Goal: Information Seeking & Learning: Check status

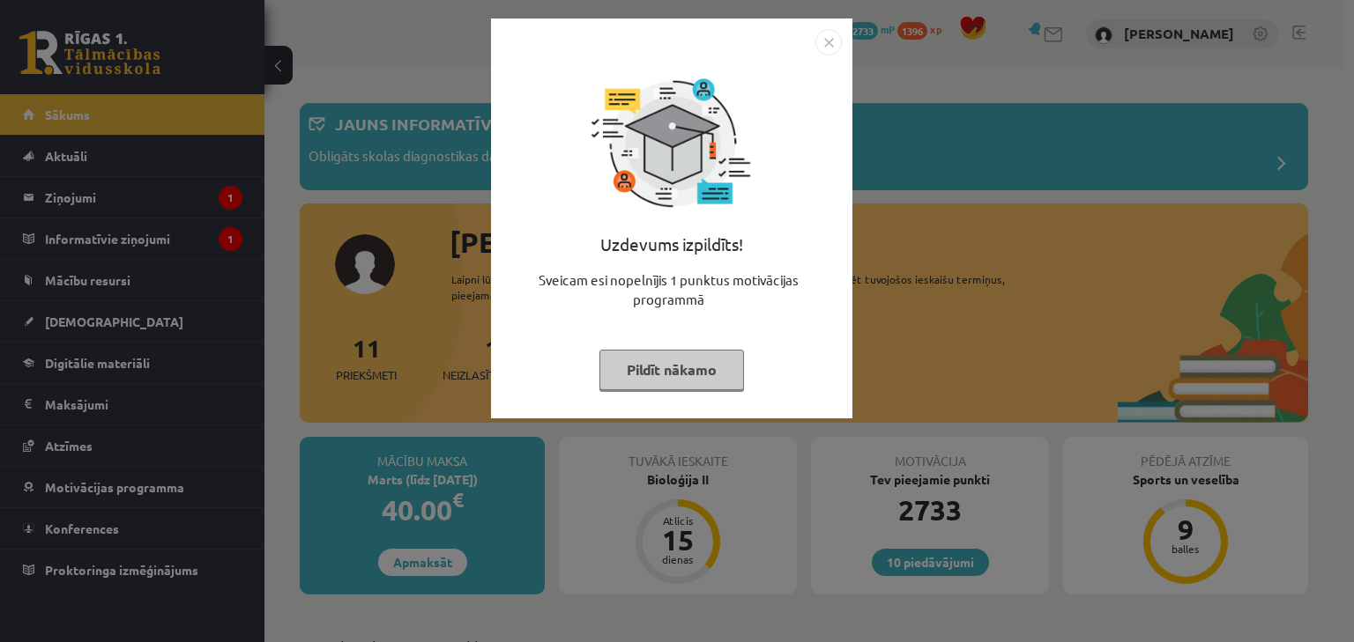
click at [833, 39] on img "Close" at bounding box center [828, 42] width 26 height 26
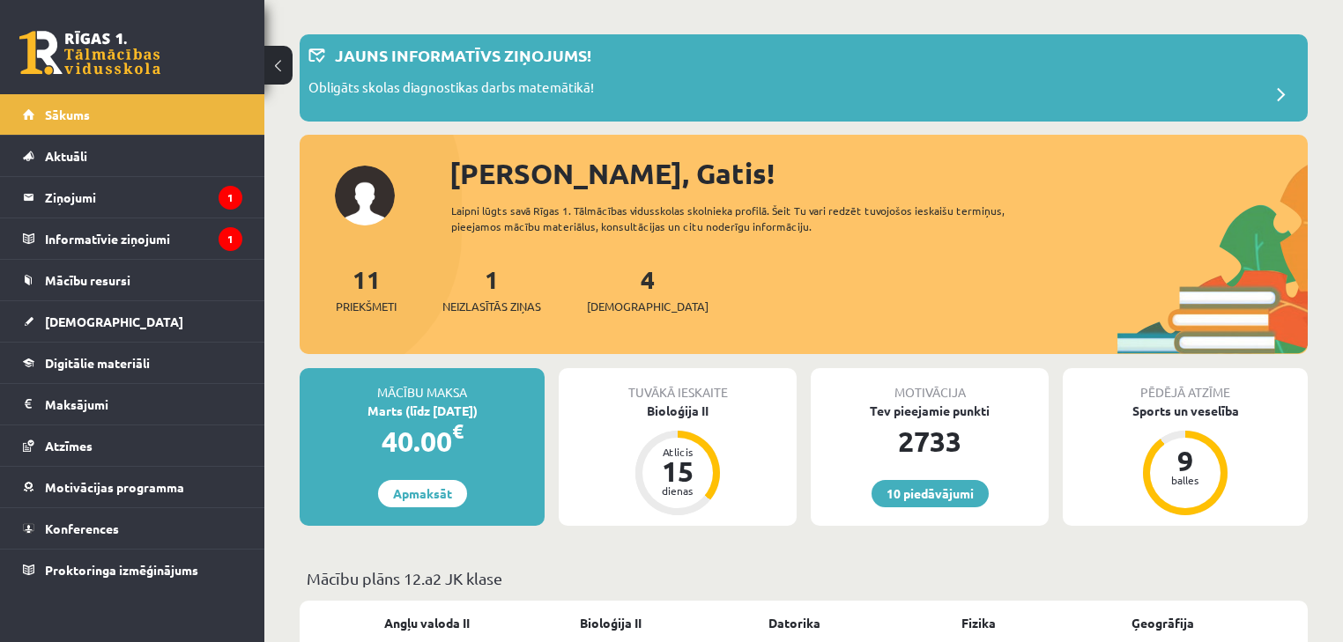
scroll to position [141, 0]
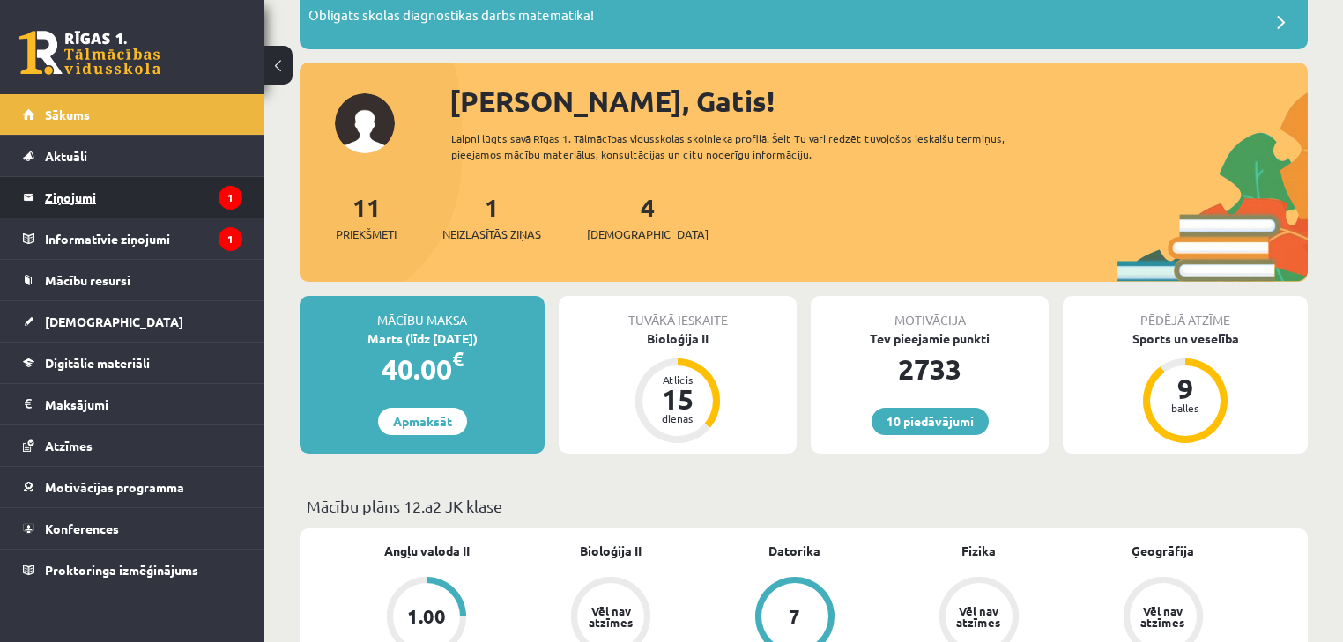
click at [225, 201] on icon "1" at bounding box center [231, 198] width 24 height 24
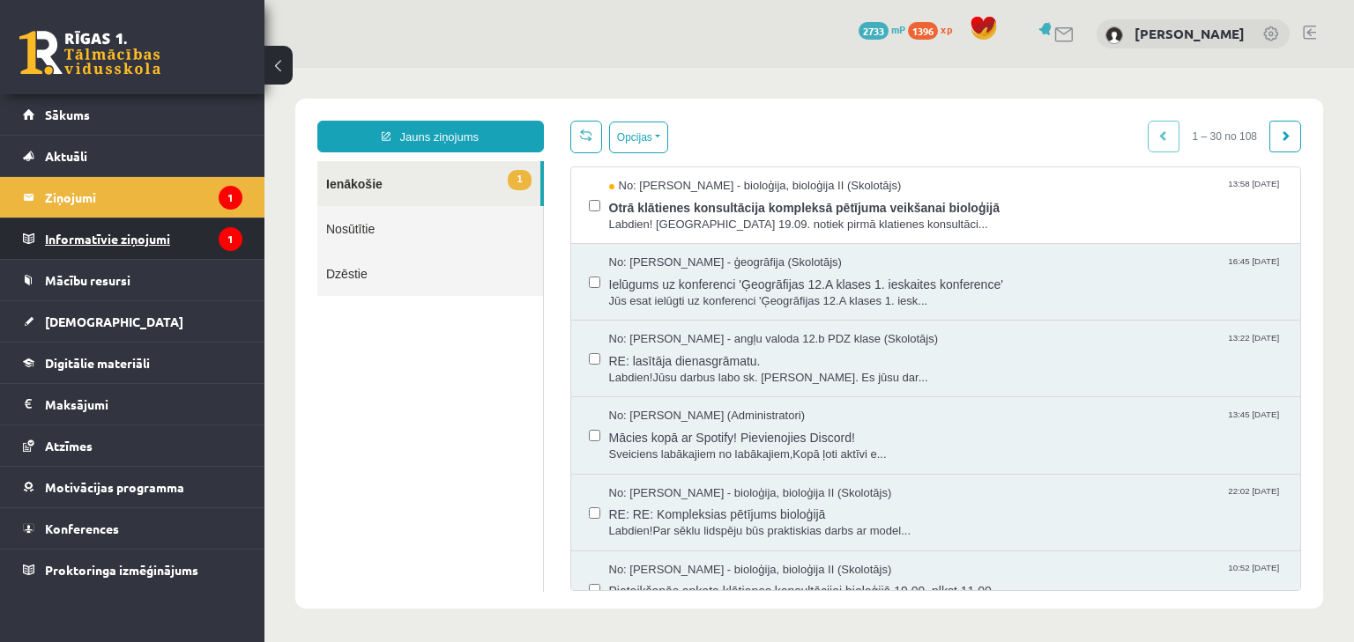
click at [228, 227] on icon "1" at bounding box center [231, 239] width 24 height 24
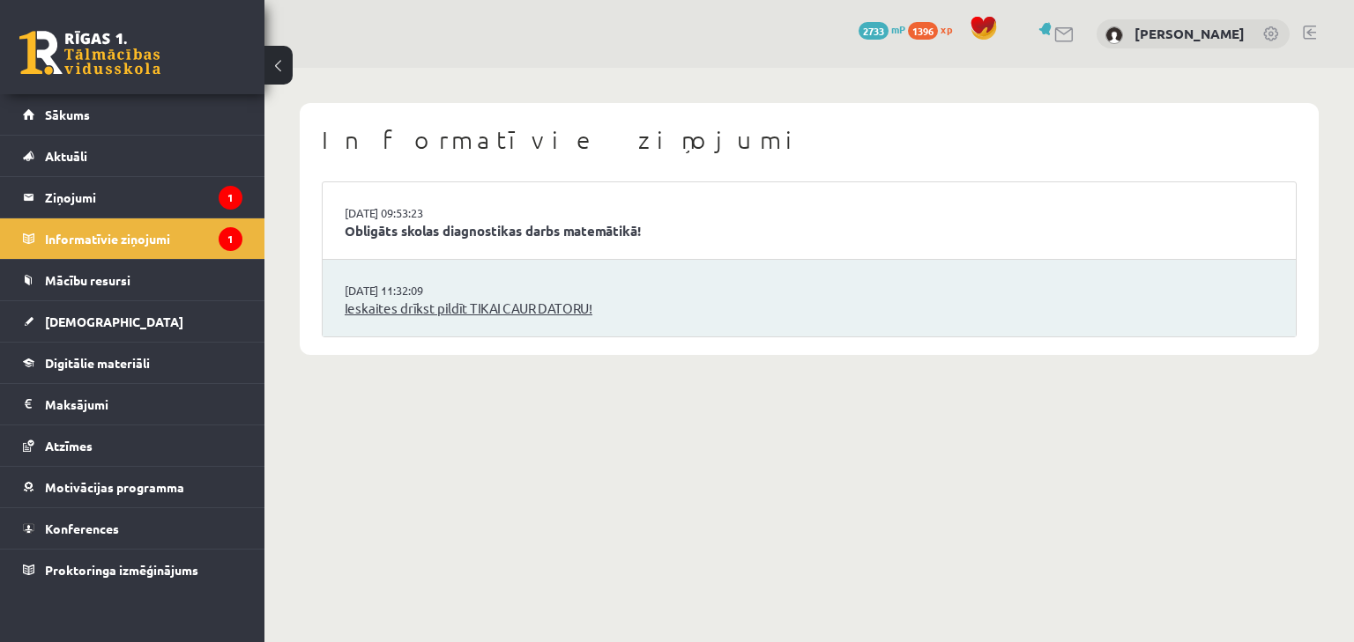
click at [385, 301] on link "Ieskaites drīkst pildīt TIKAI CAUR DATORU!" at bounding box center [809, 309] width 929 height 20
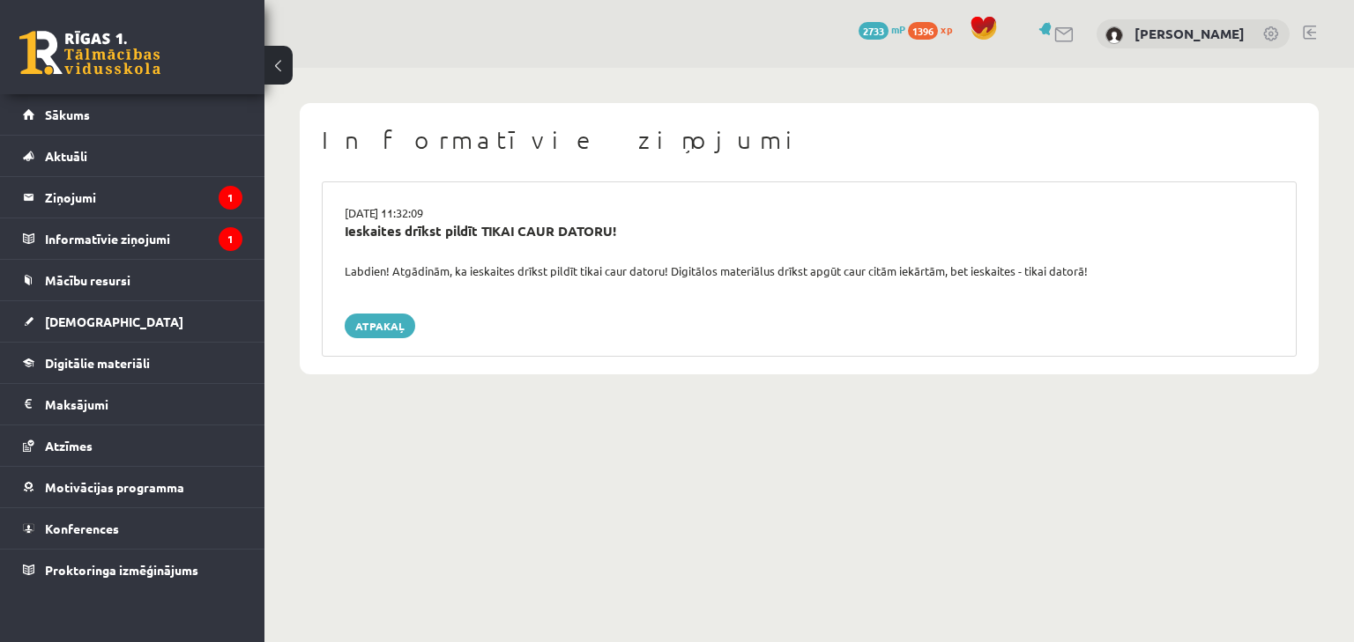
drag, startPoint x: 377, startPoint y: 277, endPoint x: 1088, endPoint y: 274, distance: 711.2
click at [1088, 274] on div "Labdien! Atgādinām, ka ieskaites drīkst pildīt tikai caur datoru! Digitālos mat…" at bounding box center [808, 272] width 955 height 18
click at [902, 314] on div "Atpakaļ" at bounding box center [809, 326] width 929 height 25
click at [378, 320] on link "Atpakaļ" at bounding box center [380, 326] width 71 height 25
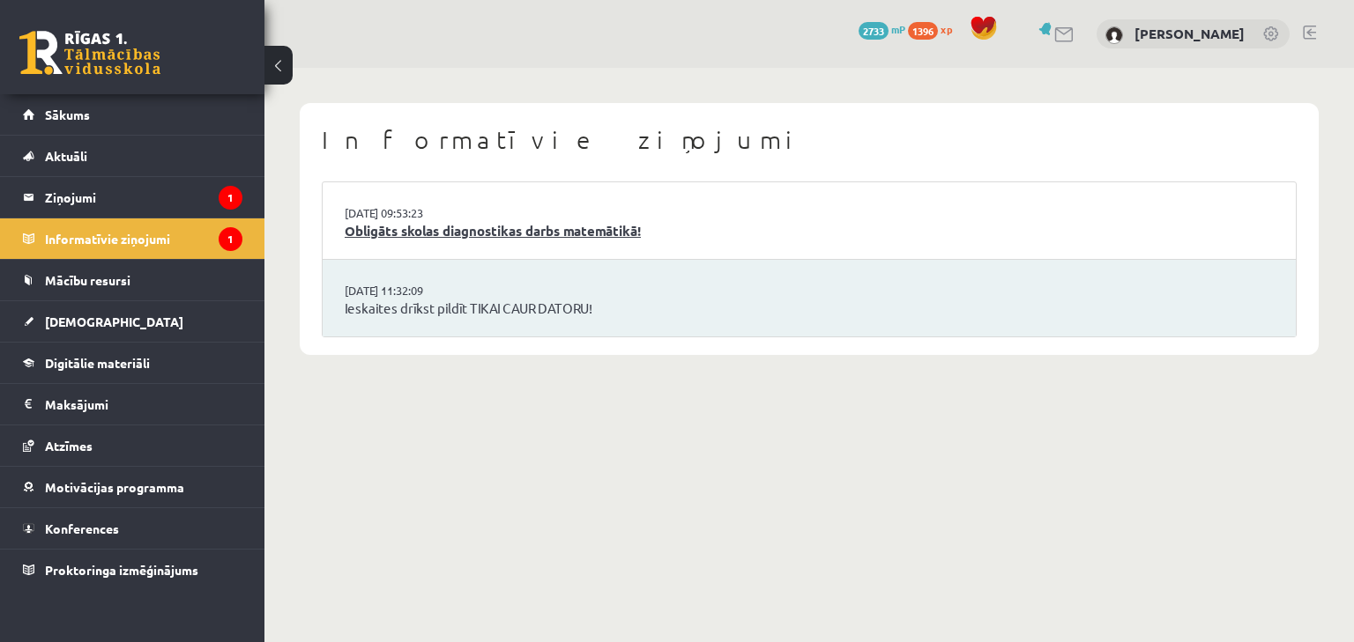
click at [368, 235] on link "Obligāts skolas diagnostikas darbs matemātikā!" at bounding box center [809, 231] width 929 height 20
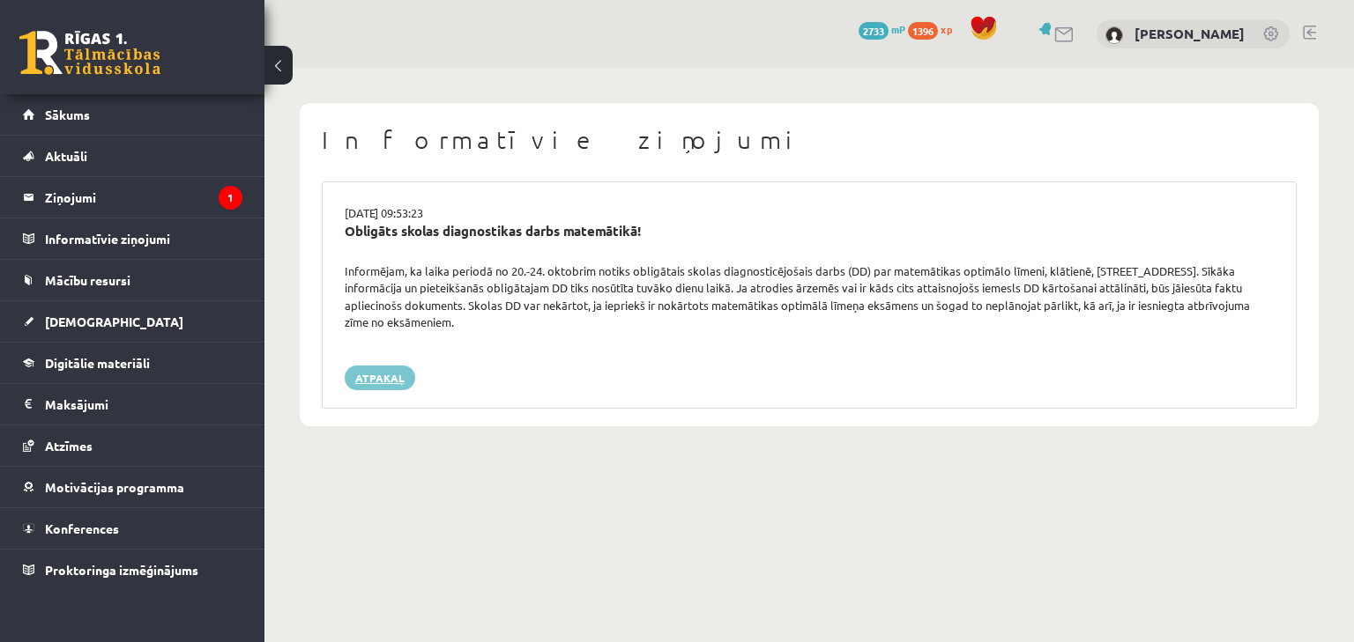
click at [390, 382] on link "Atpakaļ" at bounding box center [380, 378] width 71 height 25
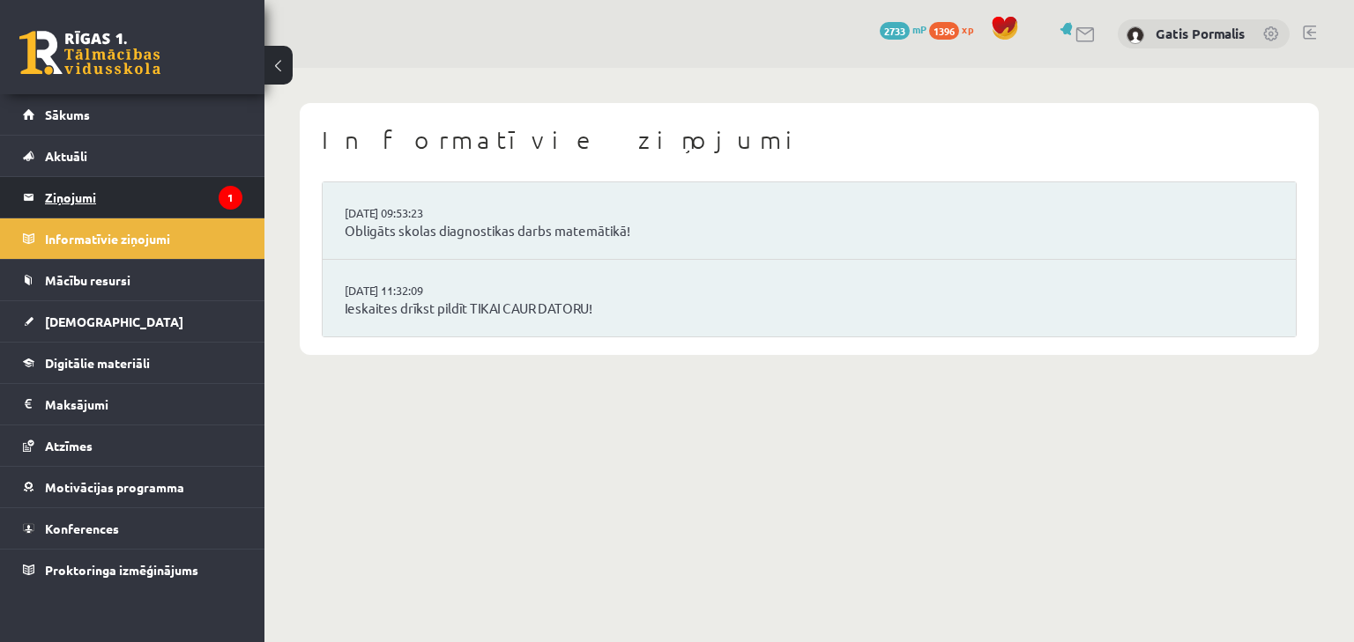
click at [234, 196] on icon "1" at bounding box center [231, 198] width 24 height 24
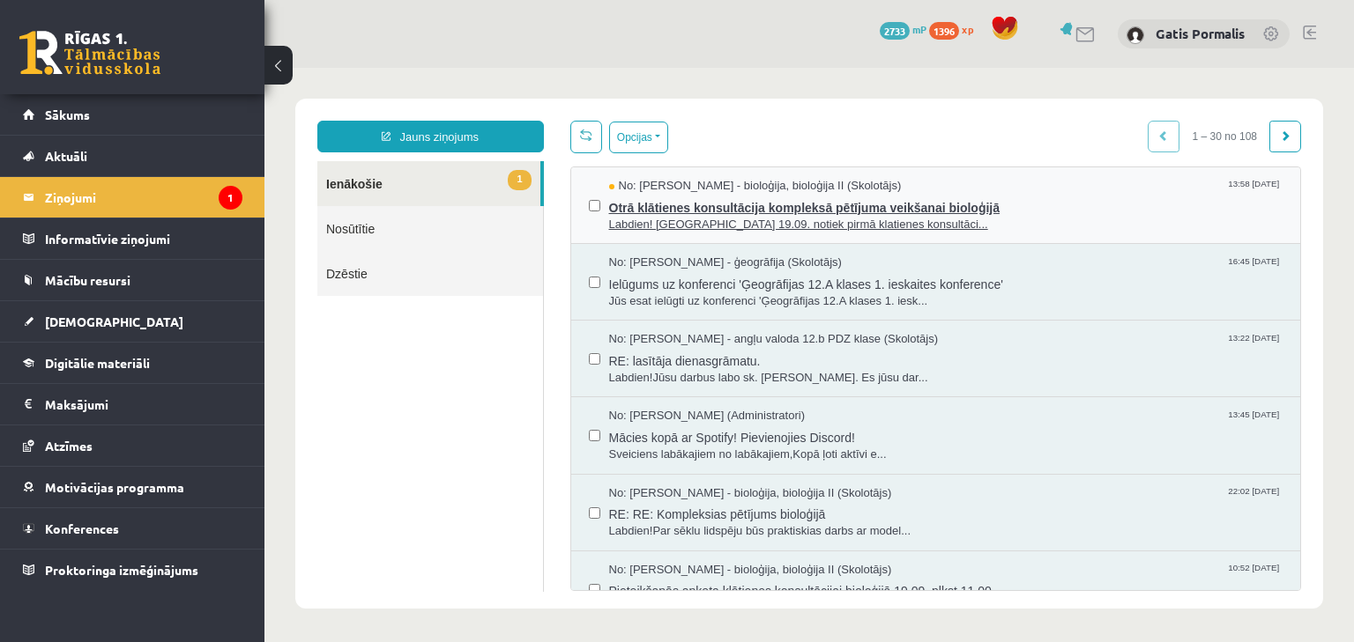
click at [783, 229] on span "Labdien! Šonedēļ 19.09. notiek pirmā klatienes konsultāci..." at bounding box center [946, 225] width 674 height 17
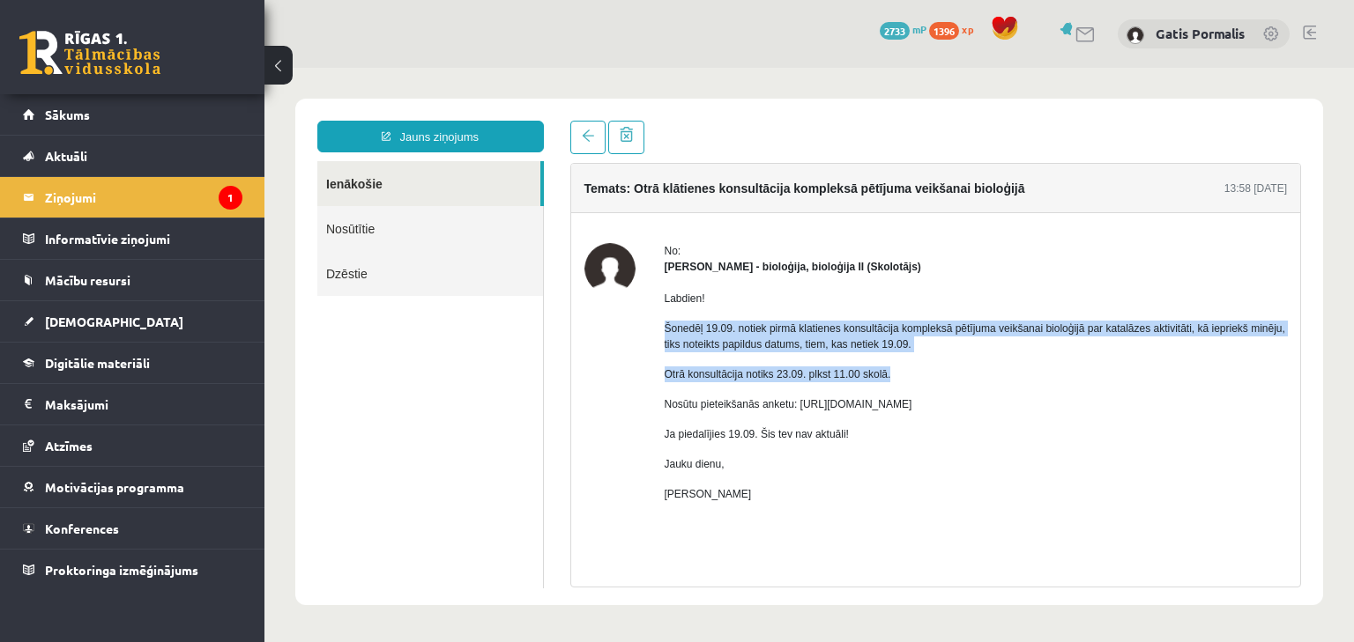
drag, startPoint x: 662, startPoint y: 325, endPoint x: 937, endPoint y: 371, distance: 278.8
click at [937, 371] on div "No: Elza Saulīte - bioloģija, bioloģija II (Skolotājs) Labdien! Šonedēļ 19.09. …" at bounding box center [935, 440] width 703 height 394
click at [937, 371] on p "Otrā konsultācija notiks 23.09. plkst 11.00 skolā." at bounding box center [976, 375] width 623 height 16
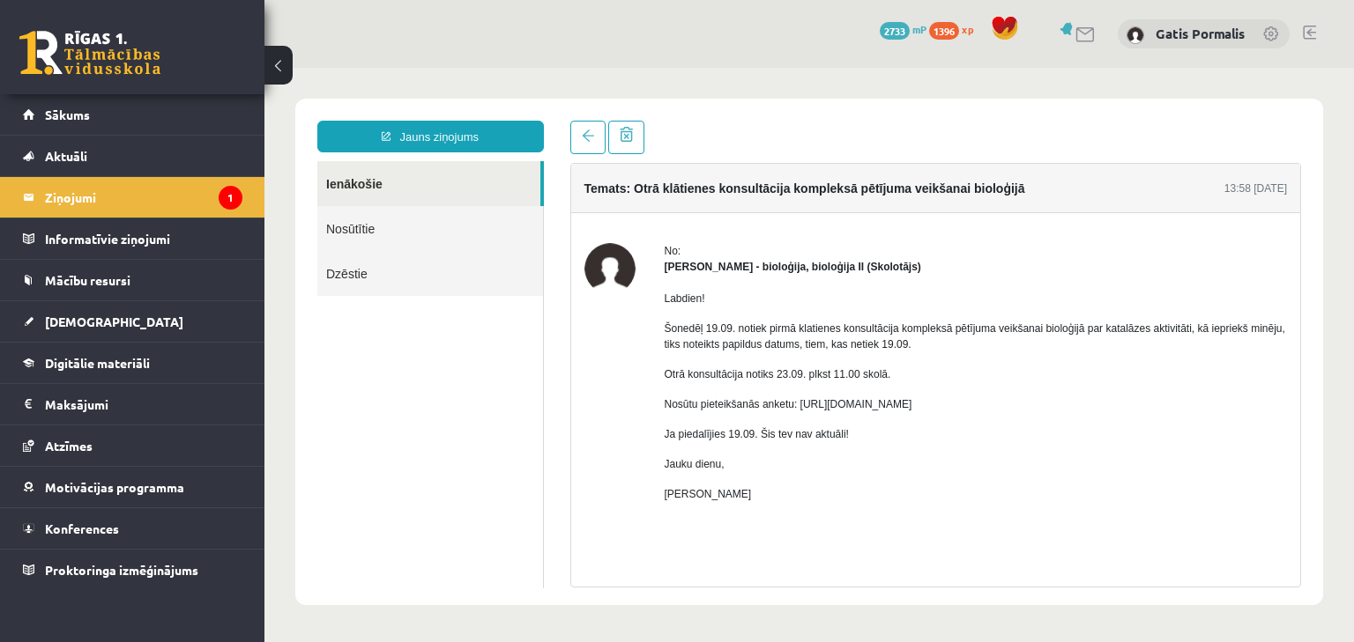
drag, startPoint x: 664, startPoint y: 328, endPoint x: 1167, endPoint y: 342, distance: 503.4
click at [1167, 342] on p "Šonedēļ 19.09. notiek pirmā klatienes konsultācija kompleksā pētījuma veikšanai…" at bounding box center [976, 337] width 623 height 32
drag, startPoint x: 1153, startPoint y: 342, endPoint x: 959, endPoint y: 261, distance: 210.2
click at [959, 261] on div "Elza Saulīte - bioloģija, bioloģija II (Skolotājs)" at bounding box center [976, 267] width 623 height 16
click at [197, 130] on link "Sākums" at bounding box center [132, 114] width 219 height 41
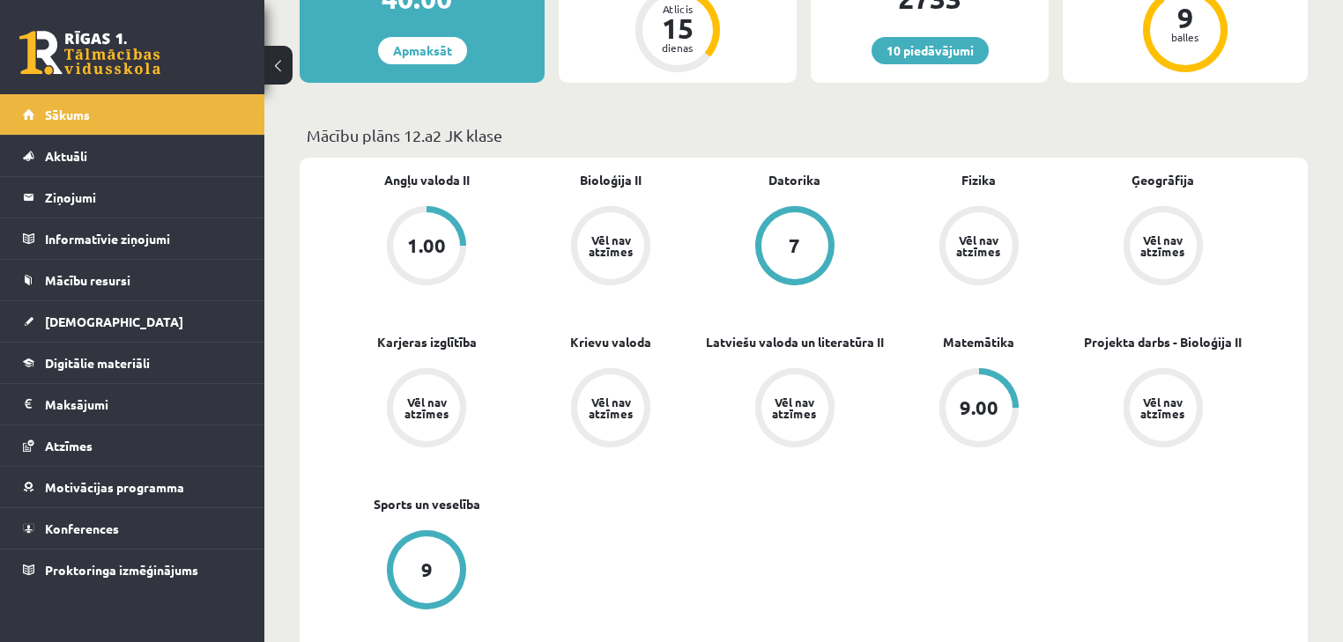
scroll to position [423, 0]
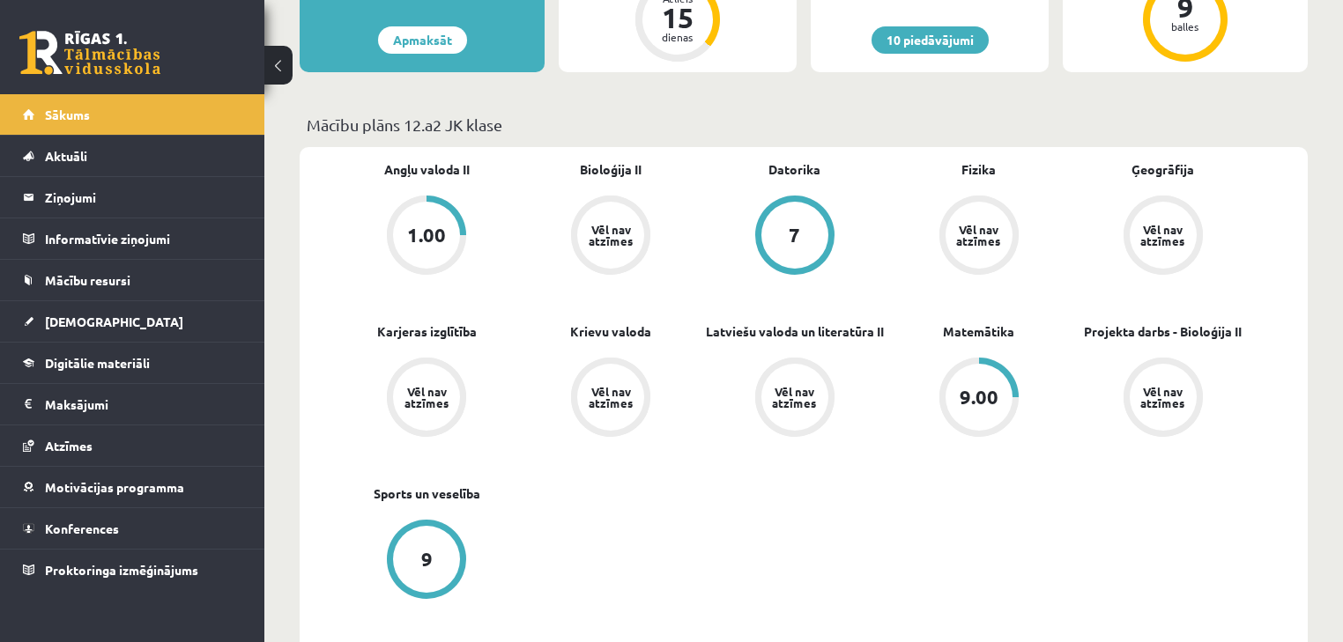
click at [392, 254] on div "1.00" at bounding box center [426, 235] width 79 height 79
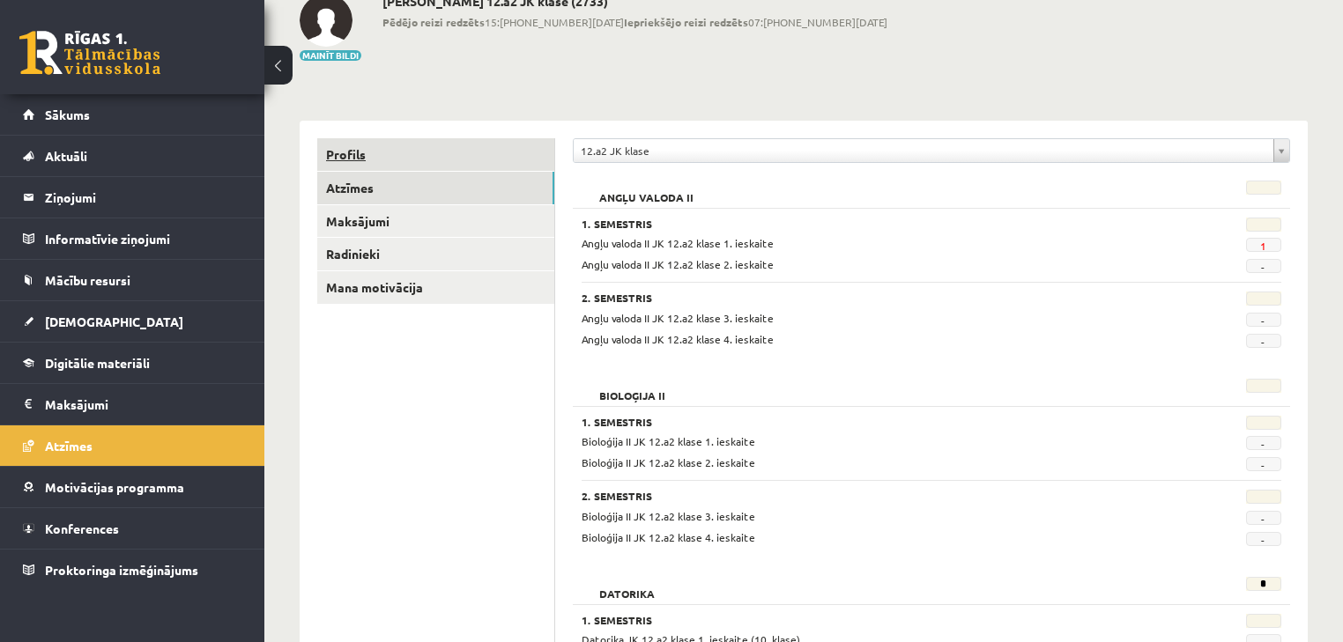
scroll to position [141, 0]
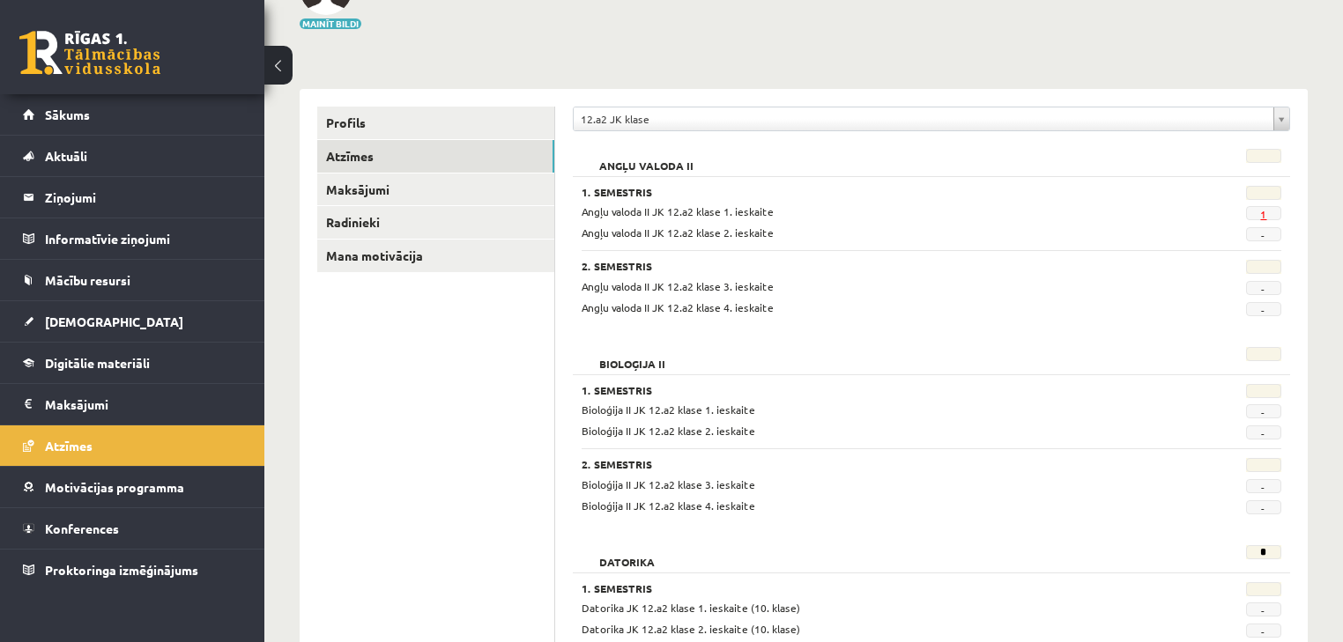
click at [1263, 214] on link "1" at bounding box center [1263, 214] width 6 height 14
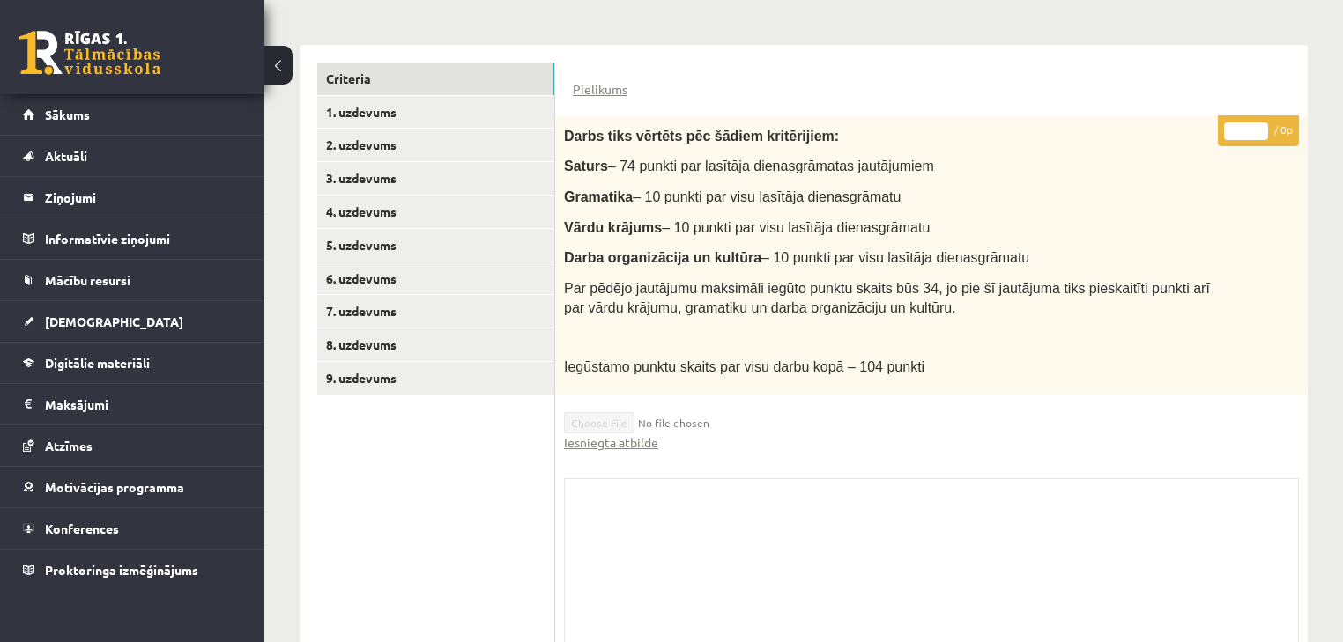
scroll to position [423, 0]
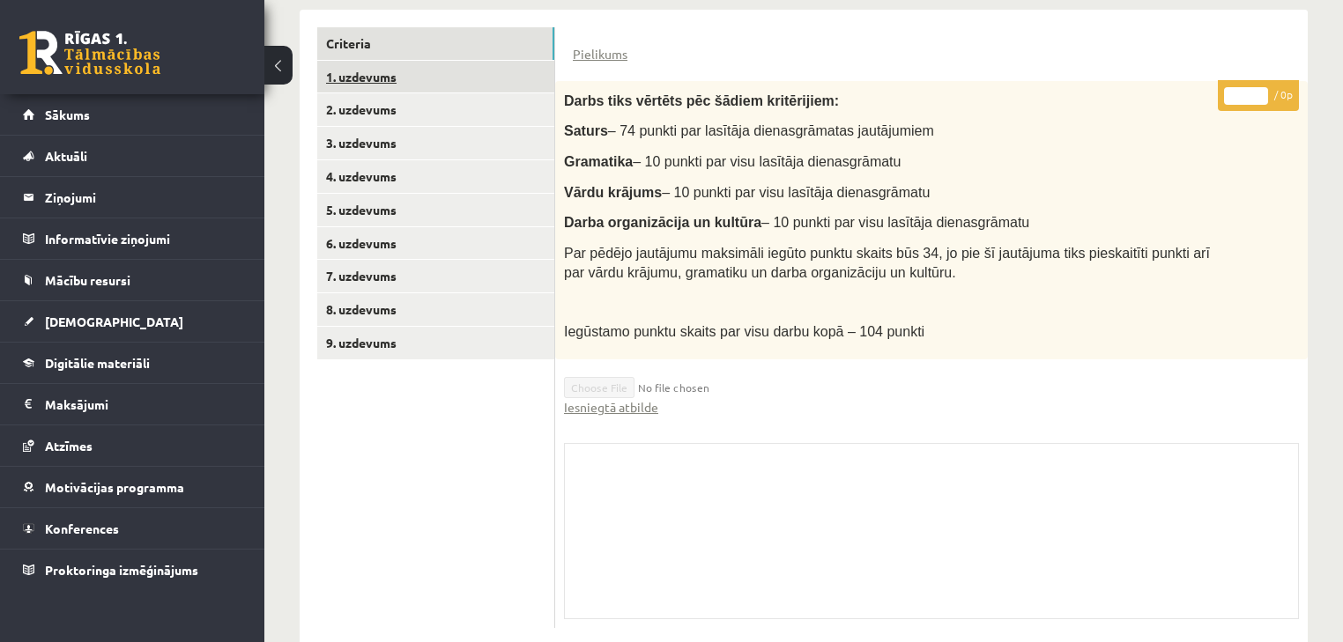
click at [462, 77] on link "1. uzdevums" at bounding box center [435, 77] width 237 height 33
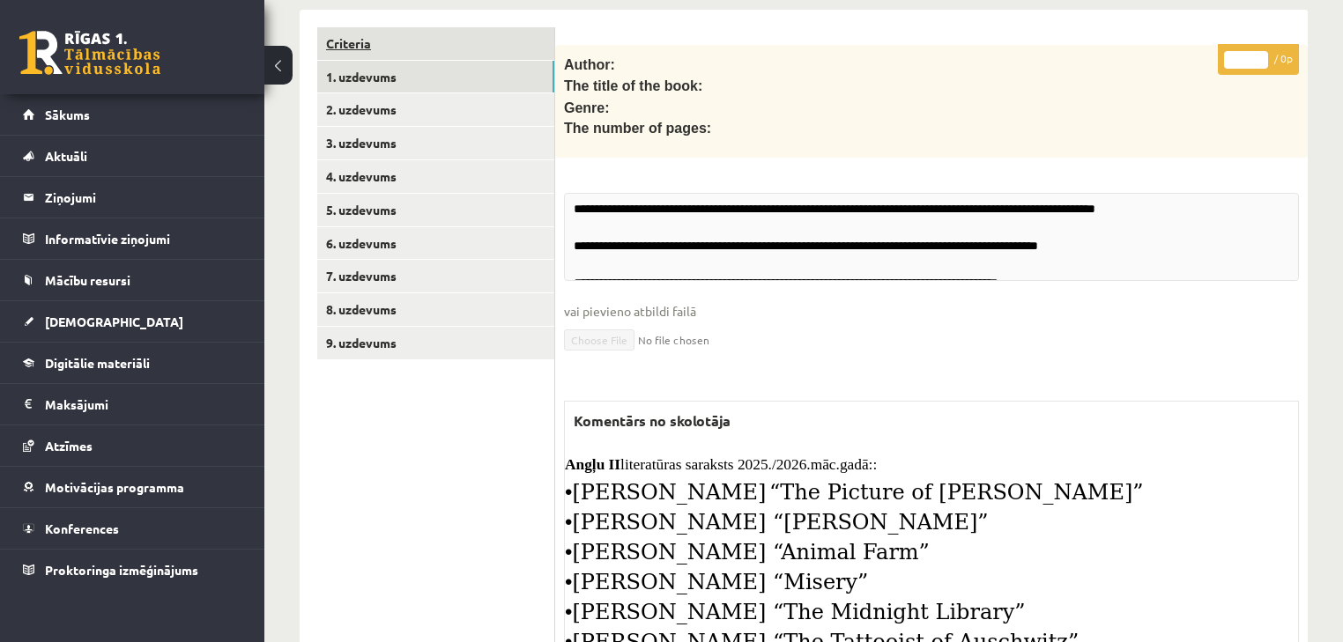
click at [457, 42] on link "Criteria" at bounding box center [435, 43] width 237 height 33
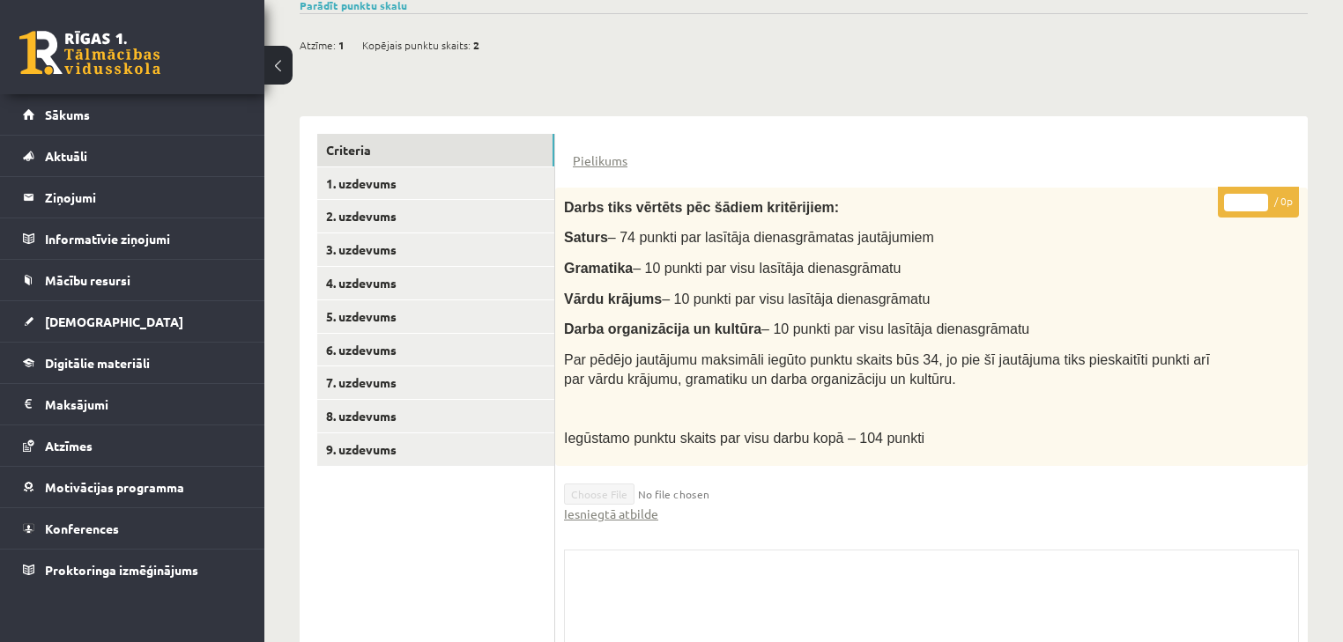
scroll to position [282, 0]
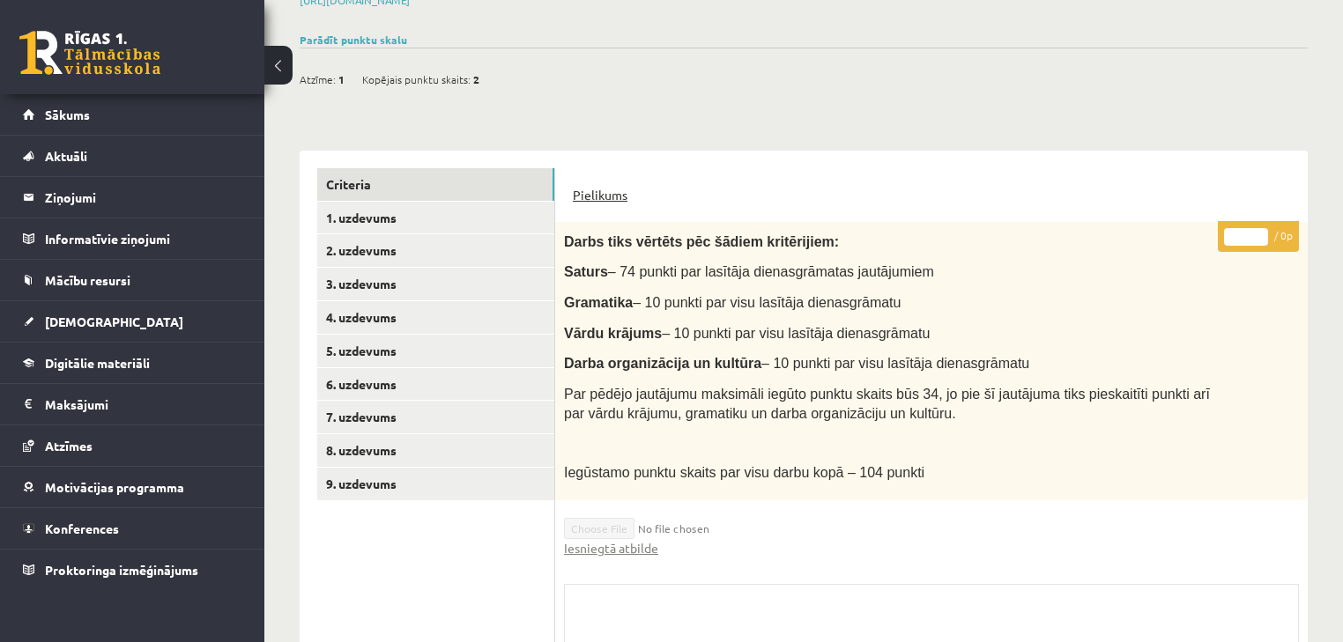
click at [601, 186] on link "Pielikums" at bounding box center [600, 195] width 55 height 19
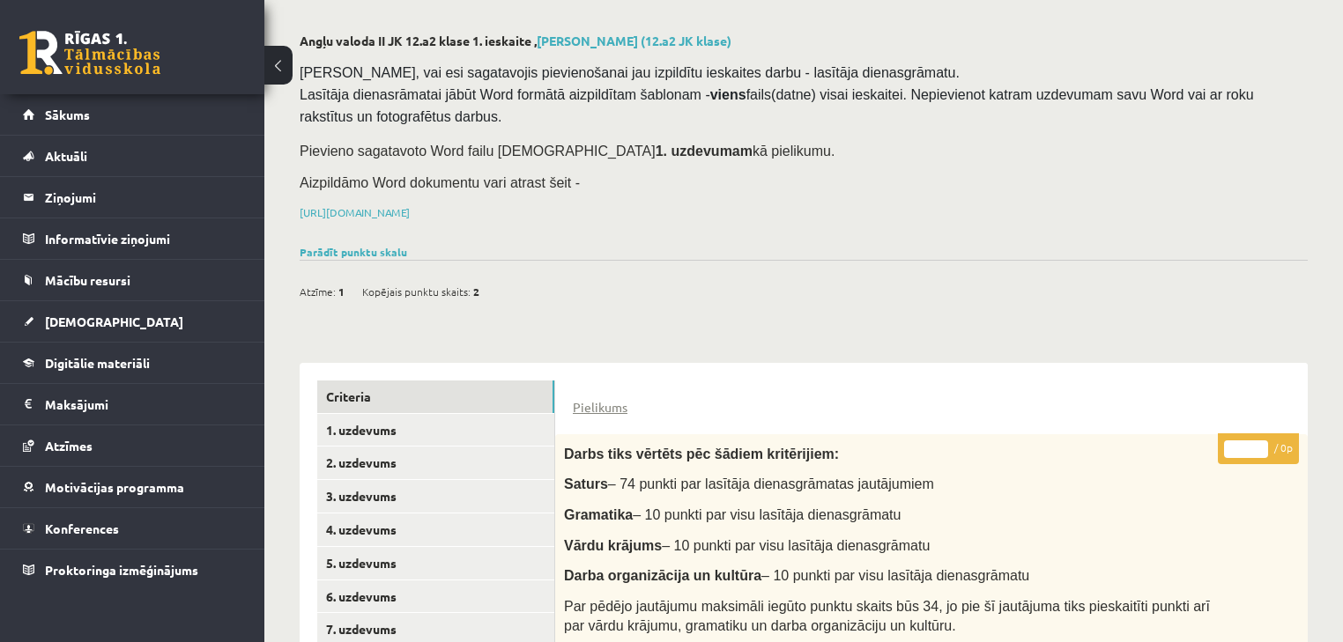
scroll to position [0, 0]
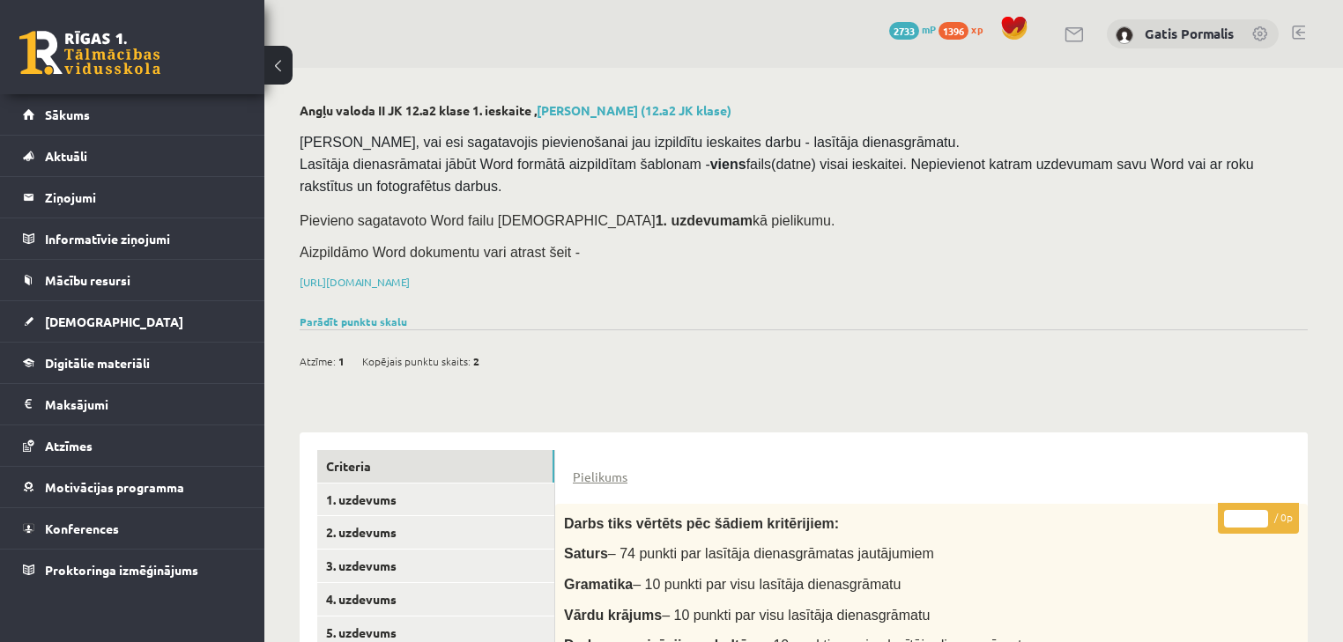
click at [383, 338] on div "Atzīme: 1 Kopējais punktu skaits: 2" at bounding box center [804, 352] width 1008 height 45
click at [381, 324] on div "Parādīt punktu skalu Atzīme No Līdz 1 0 21 2 22 31 3 32 42 4 43 52 5 53 62 6 63…" at bounding box center [804, 322] width 1008 height 16
click at [381, 317] on link "Parādīt punktu skalu" at bounding box center [354, 322] width 108 height 14
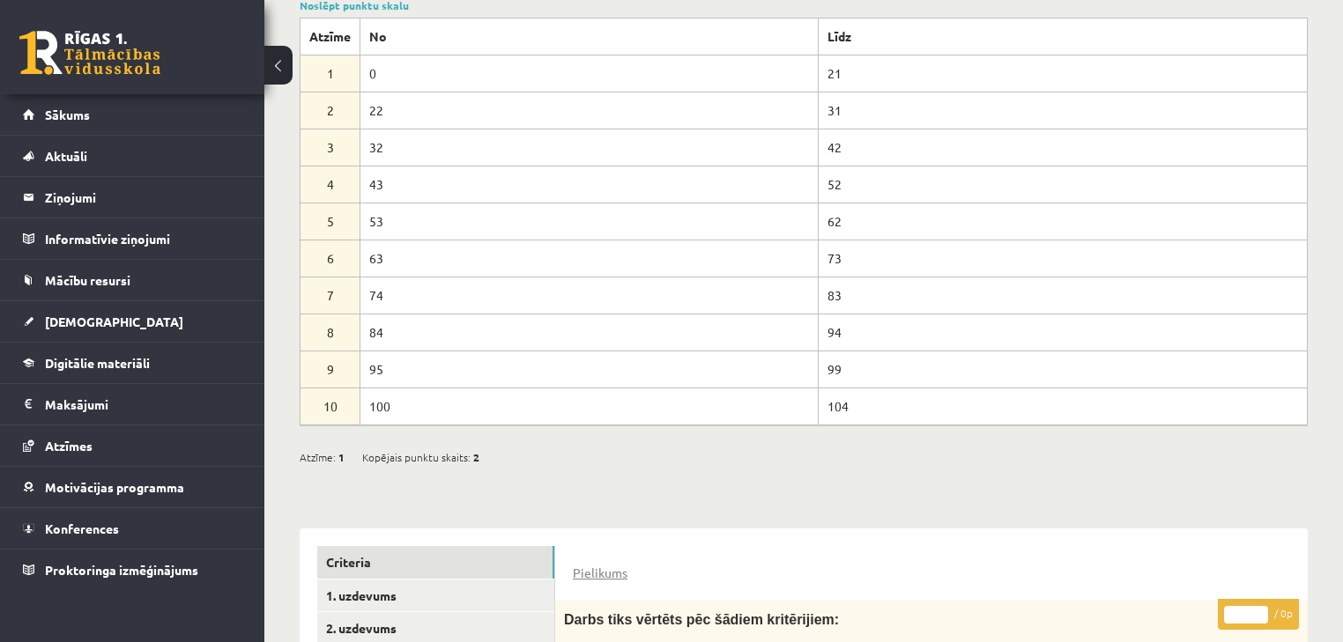
scroll to position [282, 0]
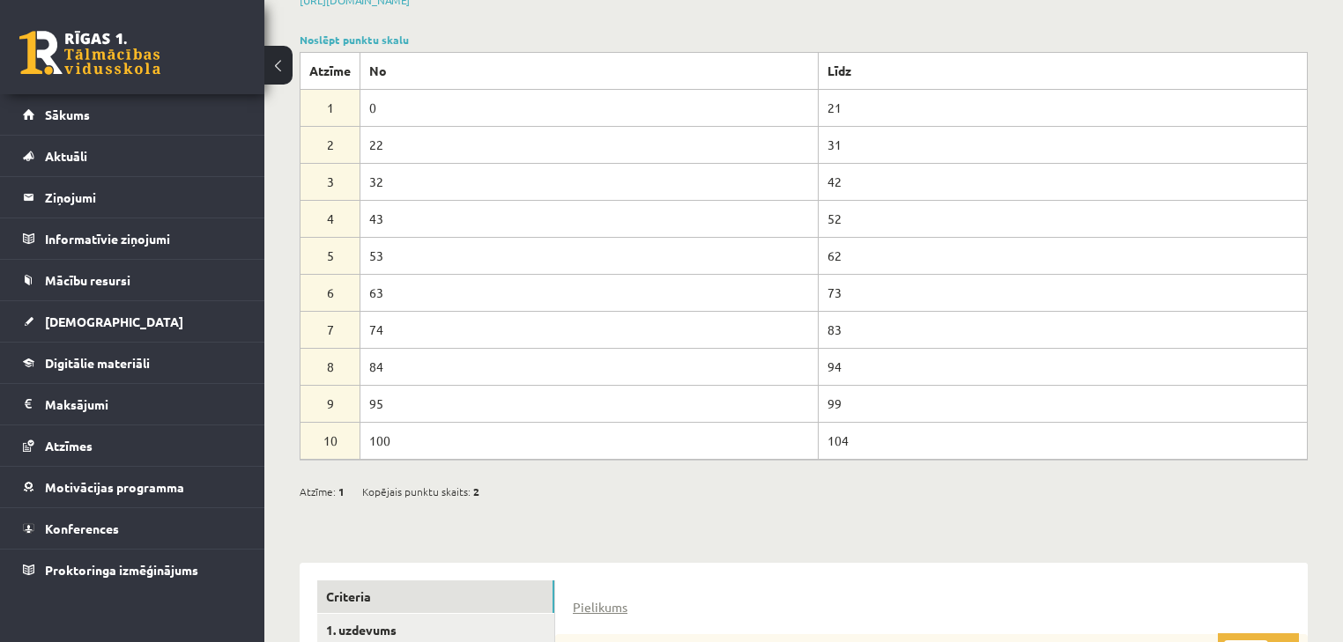
click at [98, 41] on link at bounding box center [89, 53] width 141 height 44
